Goal: Information Seeking & Learning: Learn about a topic

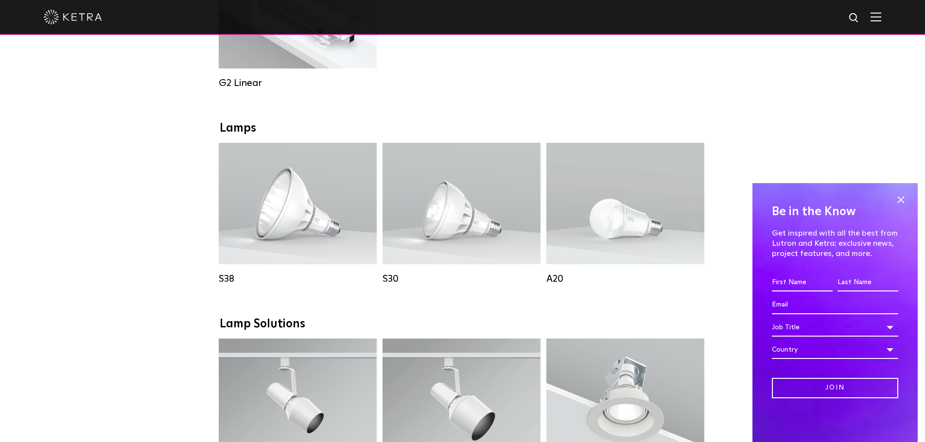
scroll to position [632, 0]
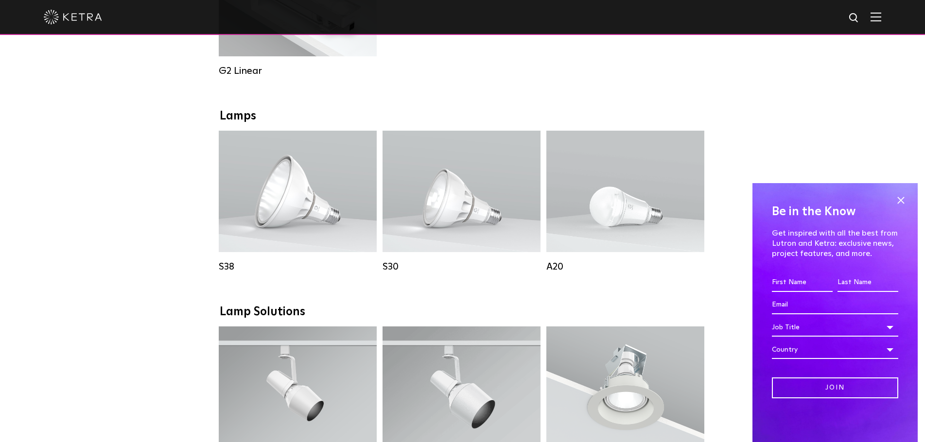
click at [905, 200] on span at bounding box center [900, 200] width 15 height 15
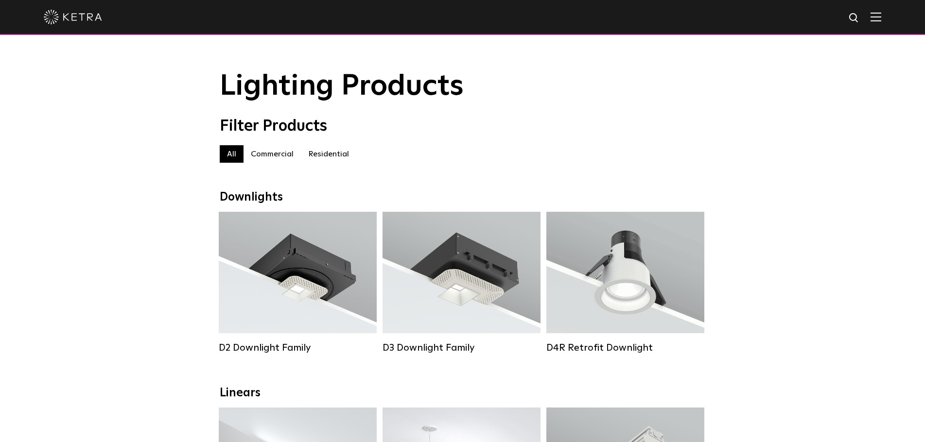
scroll to position [0, 0]
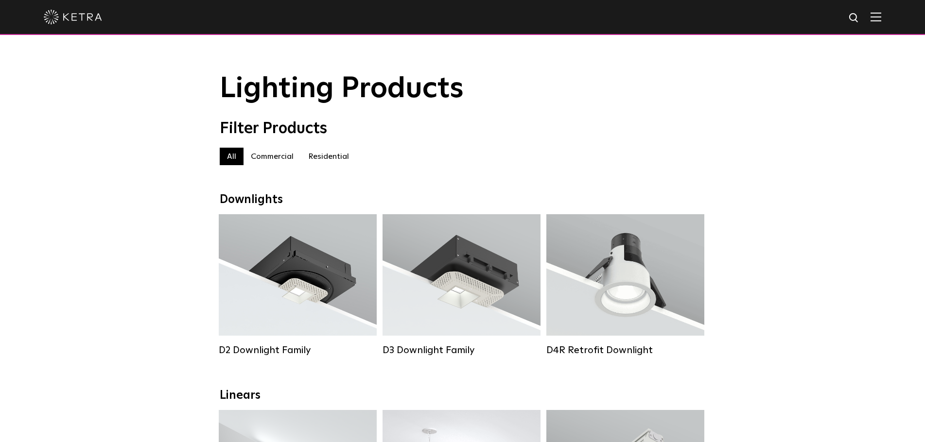
click at [335, 154] on label "Residential" at bounding box center [328, 156] width 55 height 17
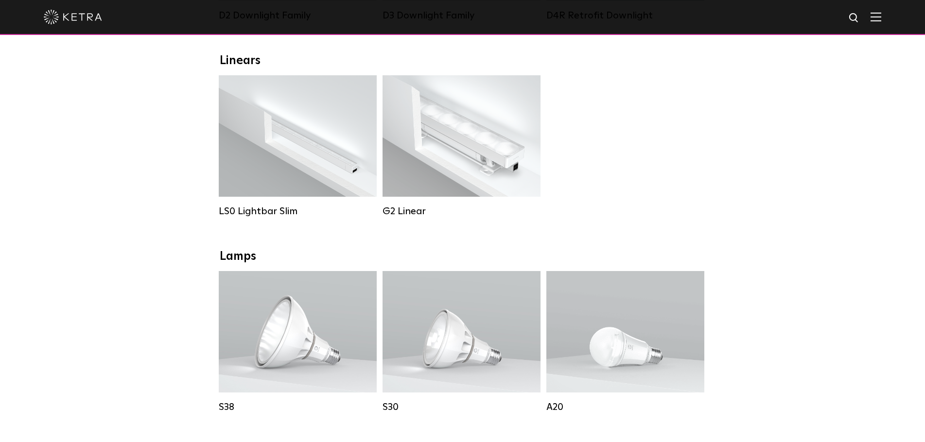
scroll to position [340, 0]
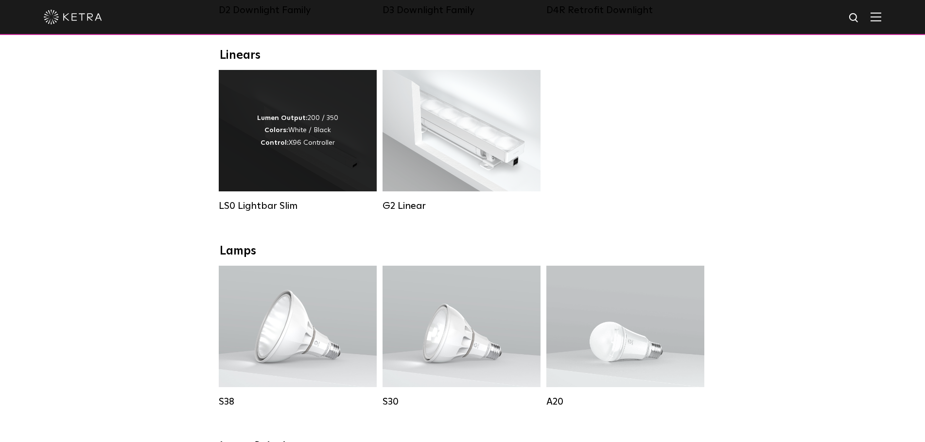
click at [285, 164] on div "Lumen Output: 200 / 350 Colors: White / Black Control: X96 Controller" at bounding box center [298, 131] width 158 height 122
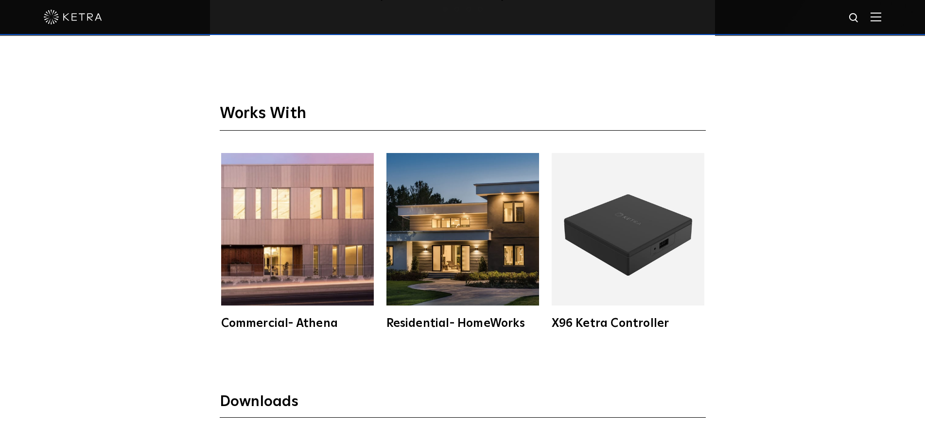
scroll to position [1653, 0]
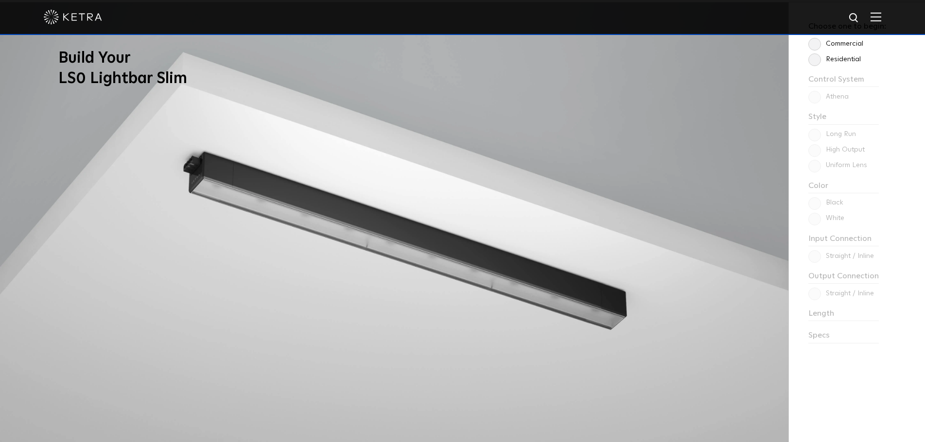
drag, startPoint x: 167, startPoint y: 310, endPoint x: 182, endPoint y: 227, distance: 85.0
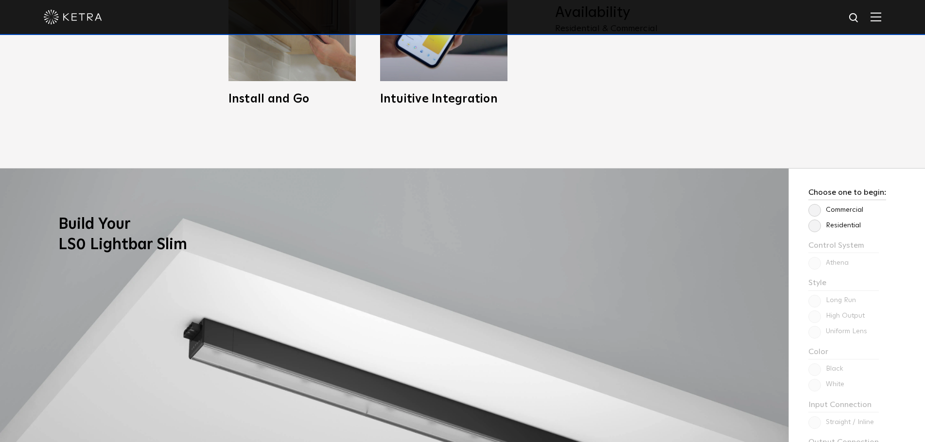
scroll to position [722, 0]
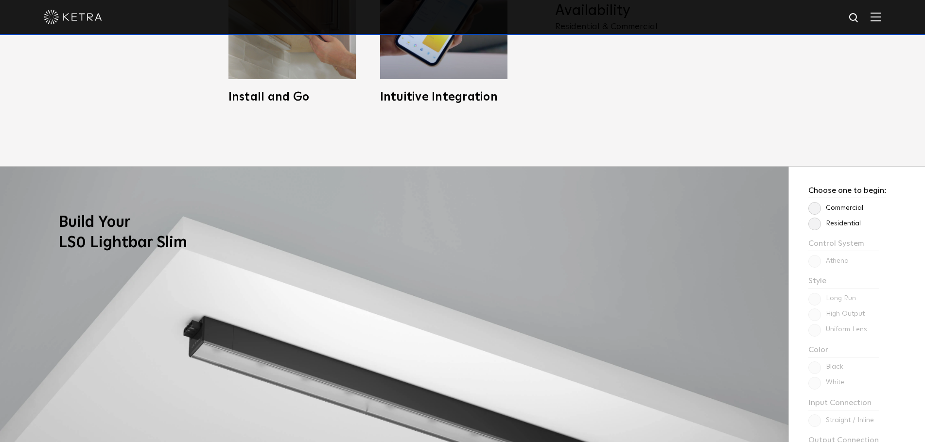
click at [819, 225] on label "Residential" at bounding box center [834, 224] width 52 height 8
click at [0, 0] on input "Residential" at bounding box center [0, 0] width 0 height 0
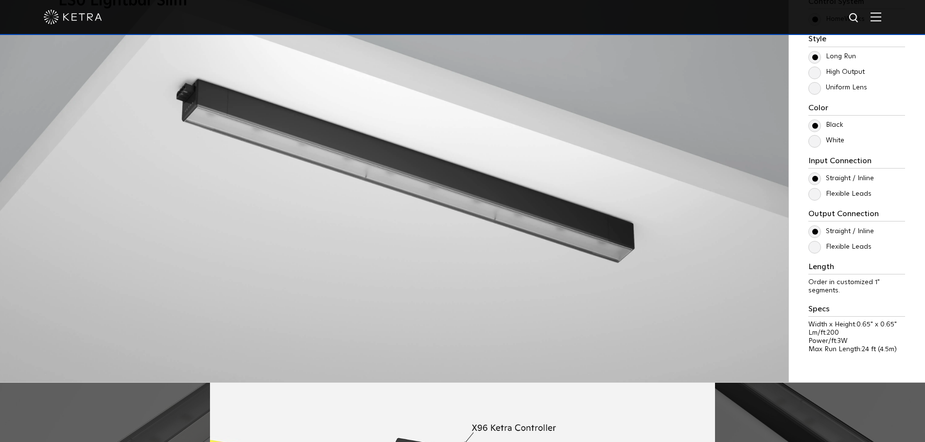
scroll to position [965, 0]
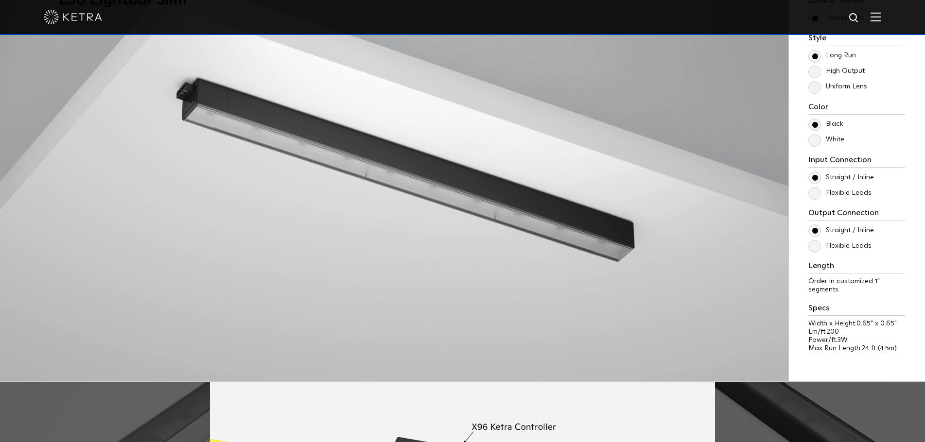
click at [814, 244] on label "Flexible Leads" at bounding box center [839, 246] width 63 height 8
click at [0, 0] on input "Flexible Leads" at bounding box center [0, 0] width 0 height 0
click at [817, 228] on label "Straight / Inline" at bounding box center [841, 231] width 66 height 8
click at [814, 247] on label "Flexible Leads" at bounding box center [839, 246] width 63 height 8
click at [0, 0] on input "Flexible Leads" at bounding box center [0, 0] width 0 height 0
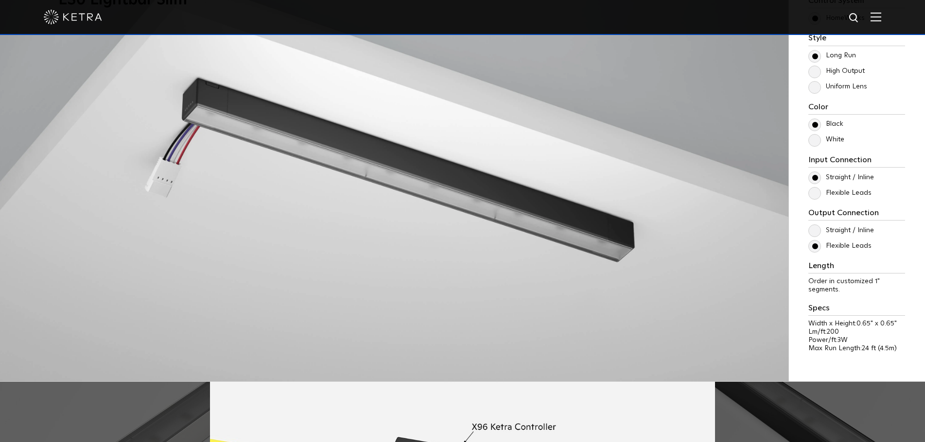
click at [817, 227] on label "Straight / Inline" at bounding box center [841, 231] width 66 height 8
click at [0, 0] on input "Straight / Inline" at bounding box center [0, 0] width 0 height 0
click at [819, 244] on label "Flexible Leads" at bounding box center [839, 246] width 63 height 8
click at [0, 0] on input "Flexible Leads" at bounding box center [0, 0] width 0 height 0
click at [820, 231] on label "Straight / Inline" at bounding box center [841, 231] width 66 height 8
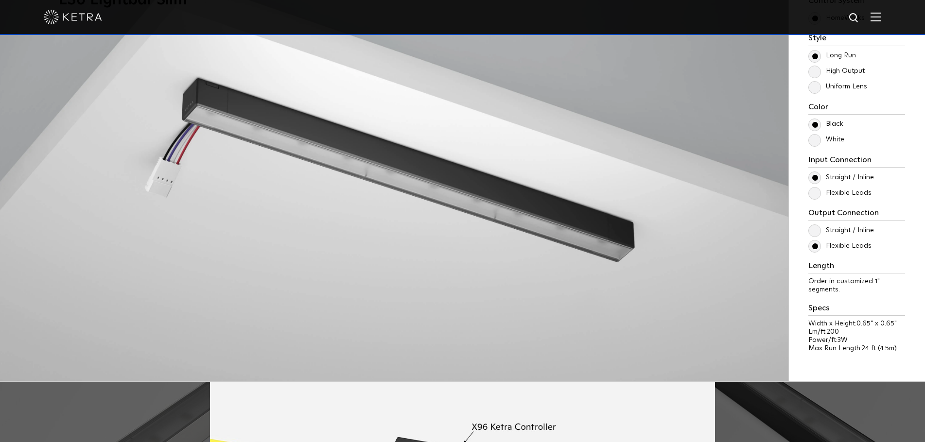
click at [0, 0] on input "Straight / Inline" at bounding box center [0, 0] width 0 height 0
click at [818, 194] on label "Flexible Leads" at bounding box center [839, 193] width 63 height 8
click at [0, 0] on input "Flexible Leads" at bounding box center [0, 0] width 0 height 0
click at [818, 194] on label "Flexible Leads" at bounding box center [839, 193] width 63 height 8
click at [0, 0] on input "Flexible Leads" at bounding box center [0, 0] width 0 height 0
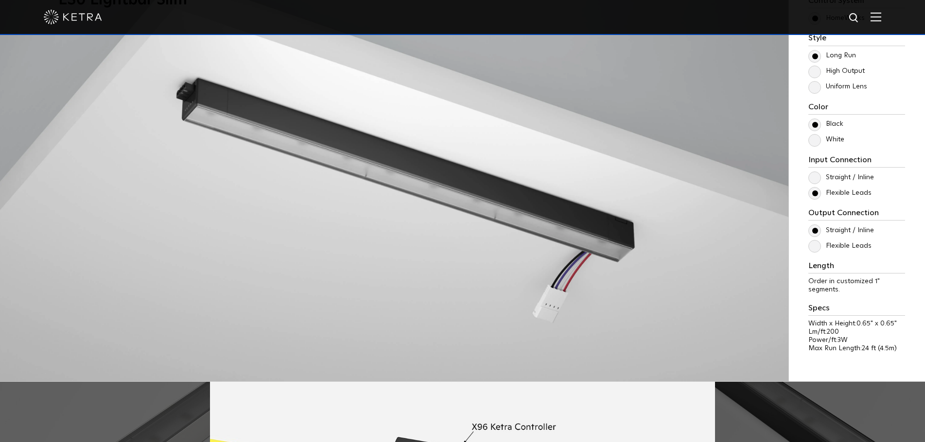
click at [0, 0] on input "Flexible Leads" at bounding box center [0, 0] width 0 height 0
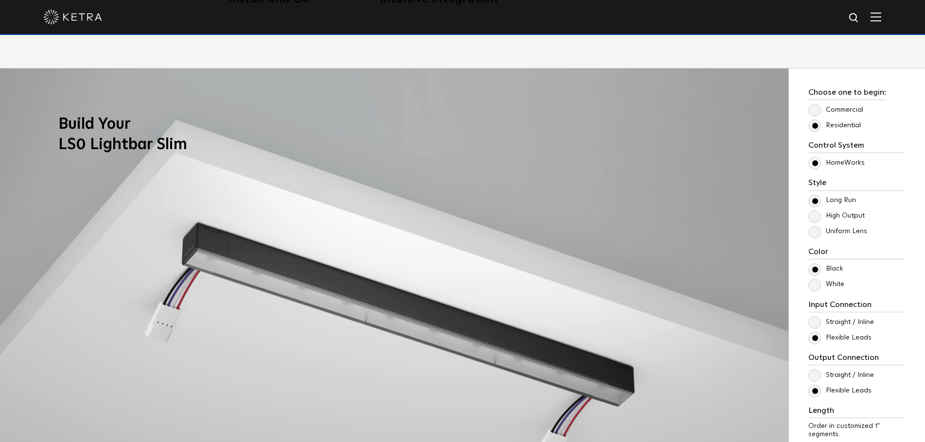
scroll to position [819, 0]
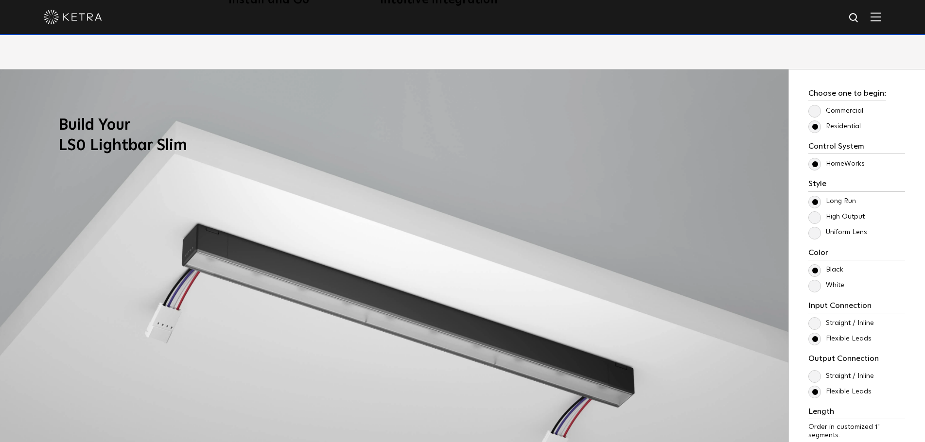
click at [816, 338] on label "Flexible Leads" at bounding box center [839, 339] width 63 height 8
click at [0, 0] on input "Flexible Leads" at bounding box center [0, 0] width 0 height 0
click at [817, 375] on label "Straight / Inline" at bounding box center [841, 376] width 66 height 8
click at [0, 0] on input "Straight / Inline" at bounding box center [0, 0] width 0 height 0
click at [813, 319] on label "Straight / Inline" at bounding box center [841, 323] width 66 height 8
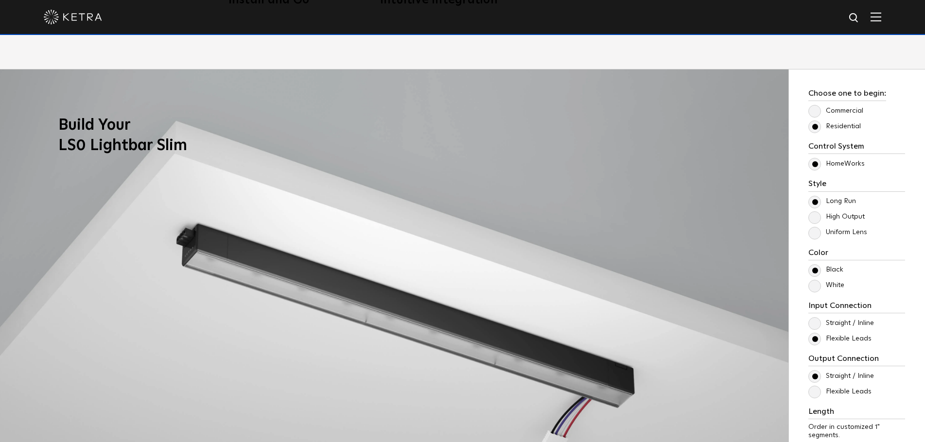
click at [0, 0] on input "Straight / Inline" at bounding box center [0, 0] width 0 height 0
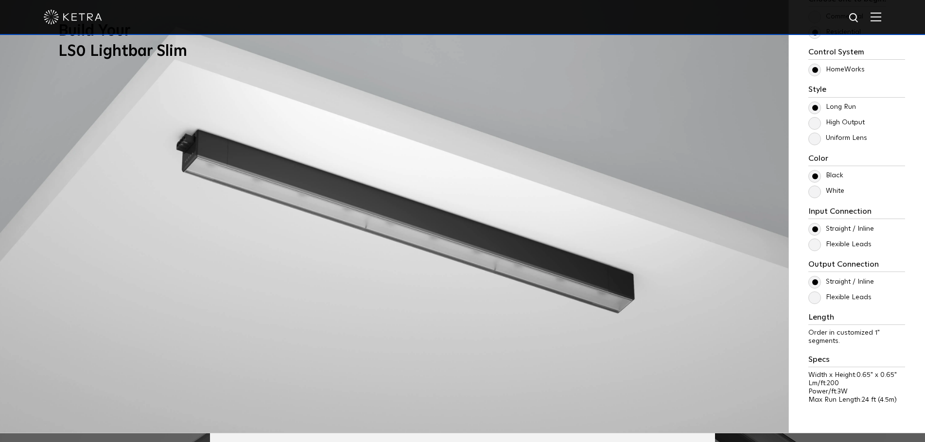
scroll to position [916, 0]
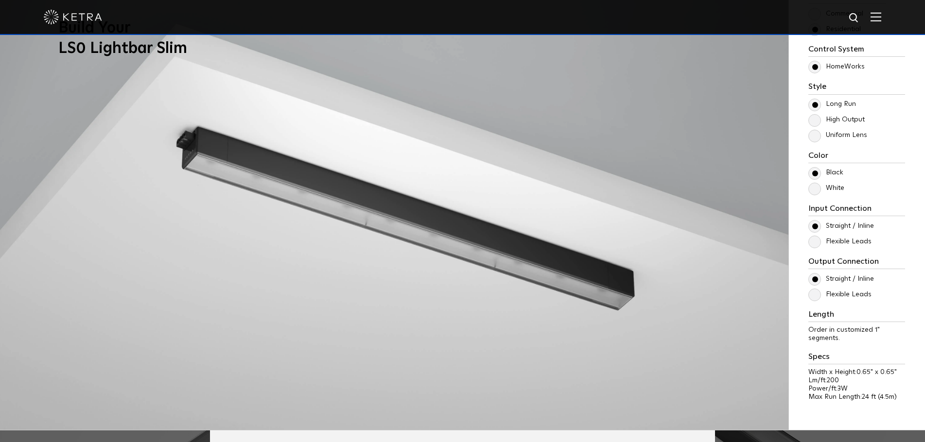
click at [815, 134] on label "Uniform Lens" at bounding box center [837, 135] width 59 height 8
click at [0, 0] on input "Uniform Lens" at bounding box center [0, 0] width 0 height 0
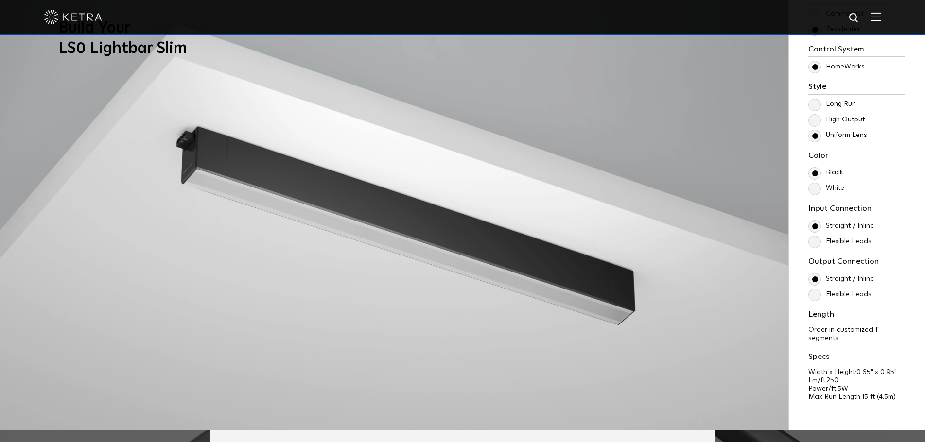
click at [816, 117] on label "High Output" at bounding box center [836, 120] width 56 height 8
click at [0, 0] on input "High Output" at bounding box center [0, 0] width 0 height 0
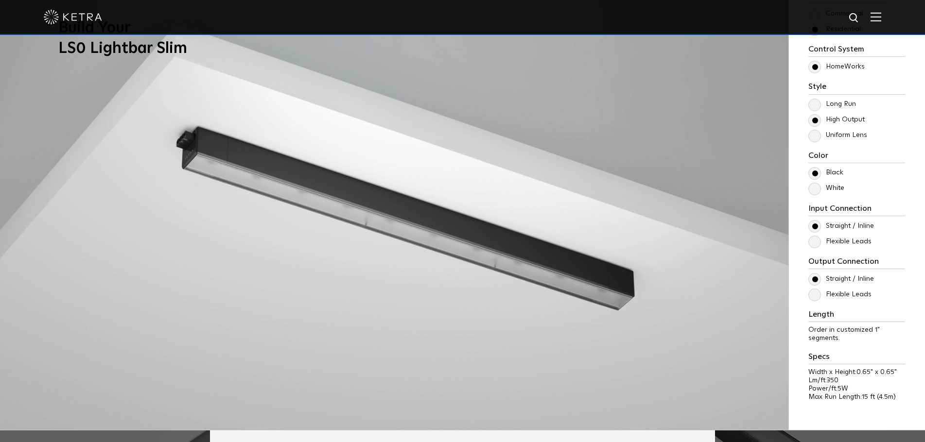
click at [816, 137] on label "Uniform Lens" at bounding box center [837, 135] width 59 height 8
click at [0, 0] on input "Uniform Lens" at bounding box center [0, 0] width 0 height 0
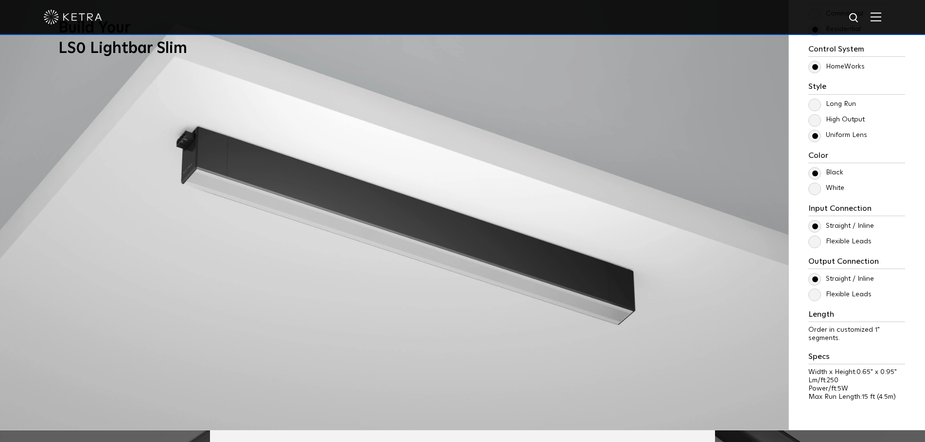
click at [816, 117] on label "High Output" at bounding box center [836, 120] width 56 height 8
click at [0, 0] on input "High Output" at bounding box center [0, 0] width 0 height 0
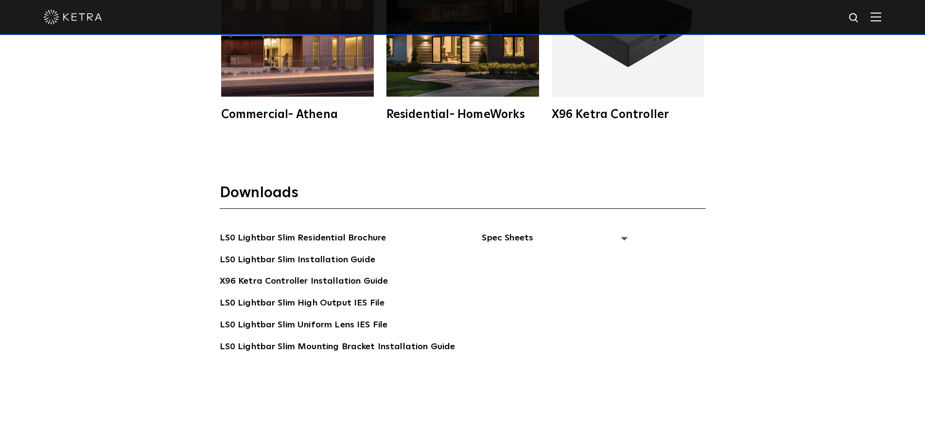
scroll to position [1888, 0]
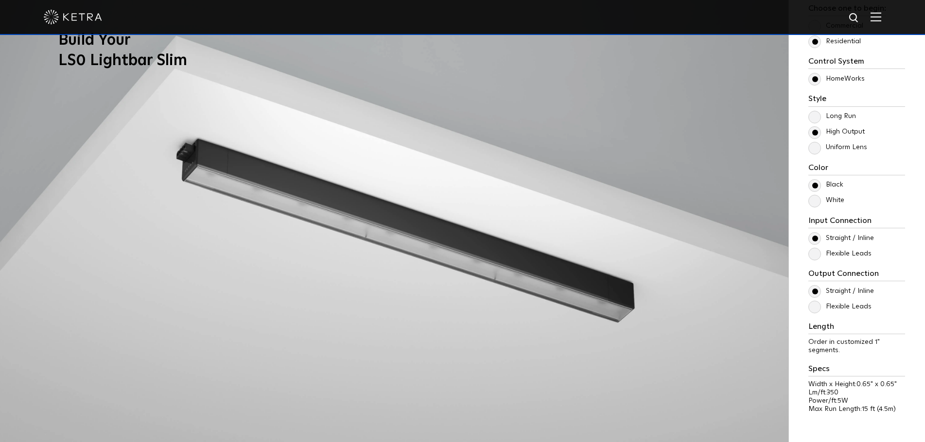
drag, startPoint x: 141, startPoint y: 341, endPoint x: 159, endPoint y: 201, distance: 140.7
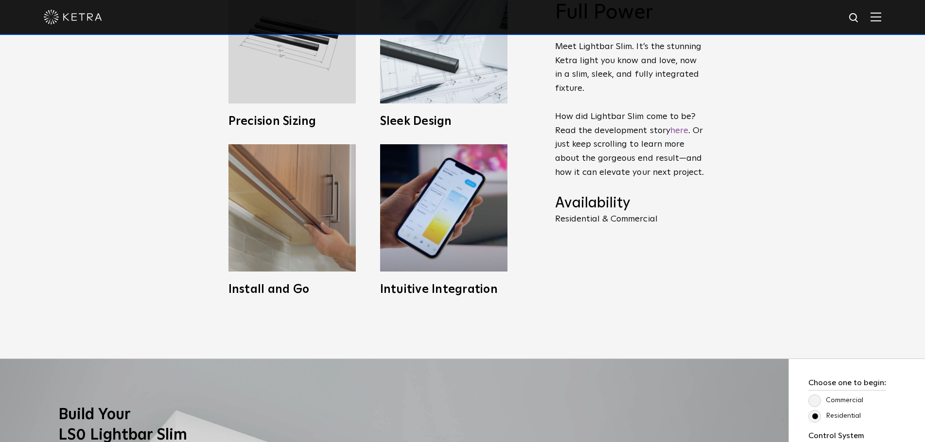
scroll to position [530, 0]
